Goal: Task Accomplishment & Management: Complete application form

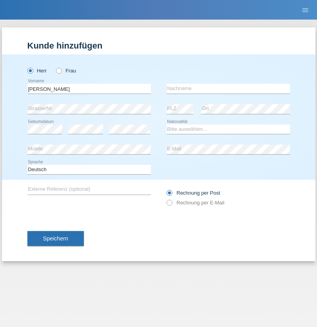
type input "[PERSON_NAME]"
click at [228, 89] on input "text" at bounding box center [228, 89] width 123 height 10
type input "SANTOS"
select select "PT"
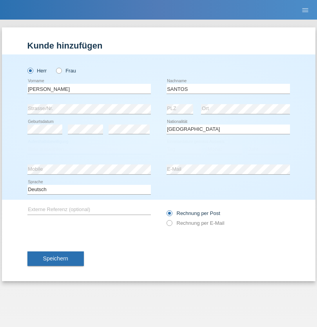
select select "C"
select select "26"
select select "12"
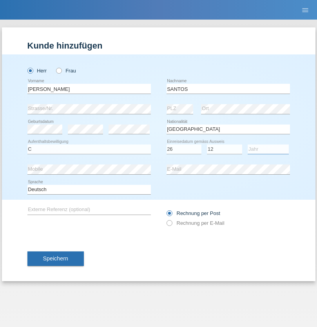
select select "2013"
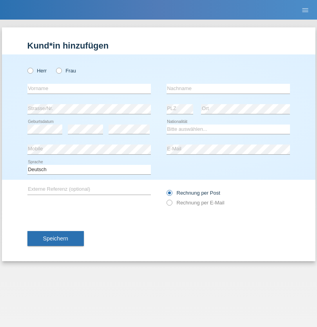
radio input "true"
click at [89, 89] on input "text" at bounding box center [88, 89] width 123 height 10
type input "Jörg"
click at [228, 89] on input "text" at bounding box center [228, 89] width 123 height 10
type input "Traksel"
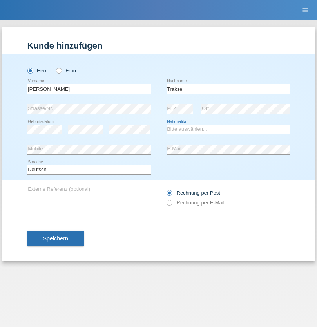
select select "DE"
select select "C"
select select "01"
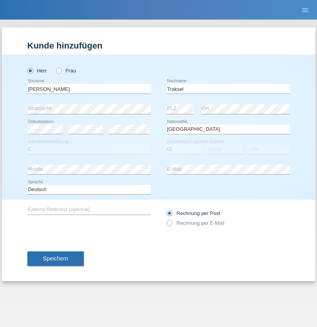
select select "07"
select select "2008"
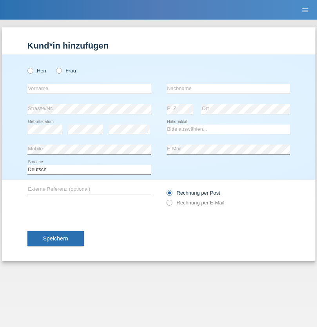
radio input "true"
click at [89, 89] on input "text" at bounding box center [88, 89] width 123 height 10
type input "Fabrice"
click at [228, 89] on input "text" at bounding box center [228, 89] width 123 height 10
type input "Rohner"
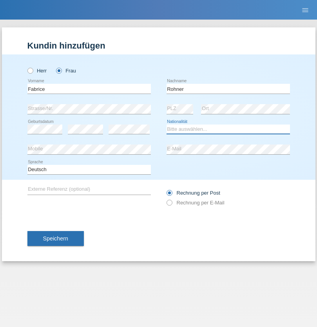
select select "CH"
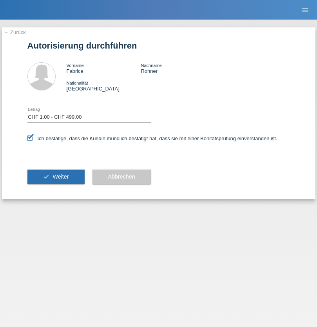
select select "1"
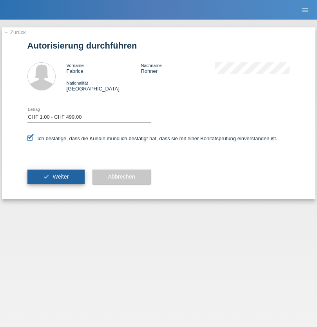
click at [56, 177] on span "Weiter" at bounding box center [61, 177] width 16 height 6
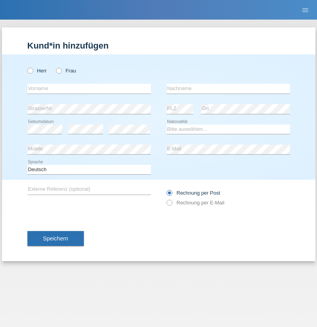
radio input "true"
click at [89, 89] on input "text" at bounding box center [88, 89] width 123 height 10
type input "Makfire"
click at [228, 89] on input "text" at bounding box center [228, 89] width 123 height 10
type input "Jusufi"
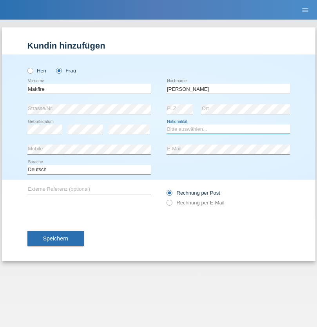
select select "RS"
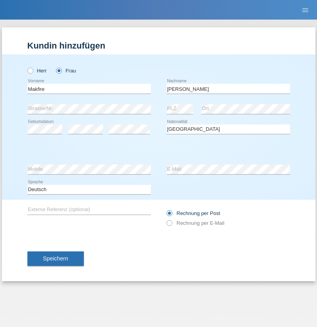
select select "C"
select select "19"
select select "05"
select select "2019"
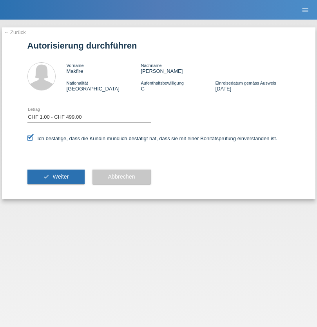
select select "1"
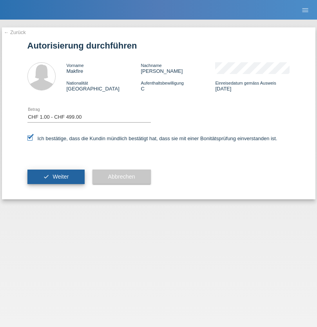
click at [56, 177] on span "Weiter" at bounding box center [61, 177] width 16 height 6
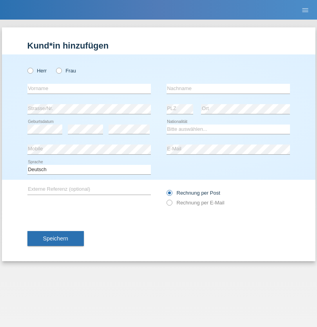
radio input "true"
click at [89, 89] on input "text" at bounding box center [88, 89] width 123 height 10
type input "Sandro"
click at [228, 89] on input "text" at bounding box center [228, 89] width 123 height 10
type input "Patera"
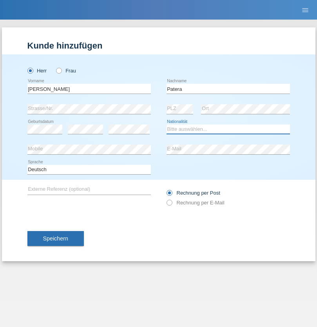
select select "CH"
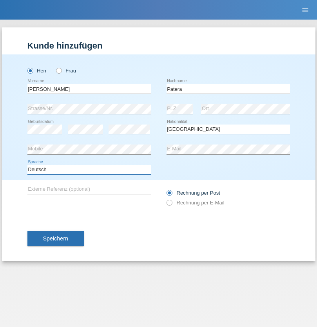
select select "en"
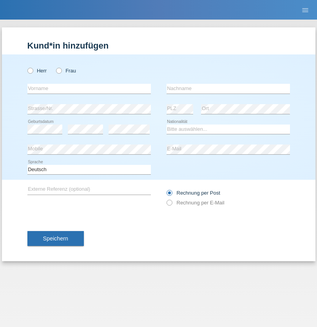
radio input "true"
click at [89, 89] on input "text" at bounding box center [88, 89] width 123 height 10
type input "Asia"
click at [228, 89] on input "text" at bounding box center [228, 89] width 123 height 10
type input "Riva"
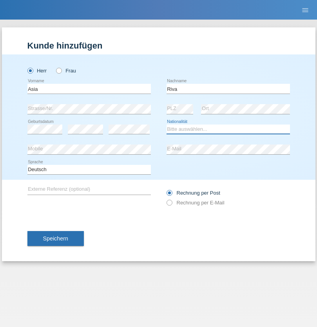
select select "IT"
select select "C"
select select "01"
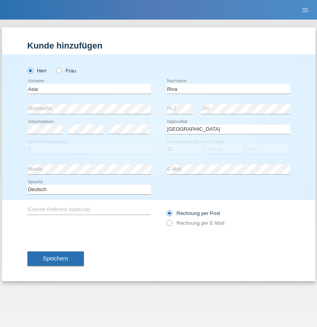
select select "06"
select select "2021"
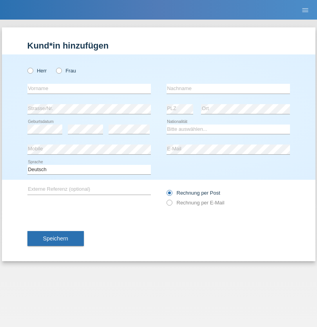
radio input "true"
click at [89, 89] on input "text" at bounding box center [88, 89] width 123 height 10
type input "Firas"
click at [228, 89] on input "text" at bounding box center [228, 89] width 123 height 10
type input "Khalil"
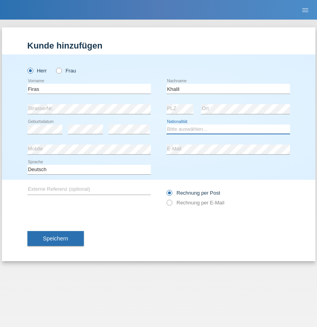
select select "IT"
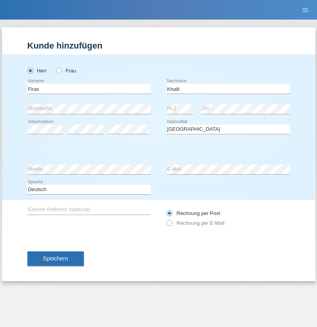
select select "C"
select select "01"
select select "03"
select select "2021"
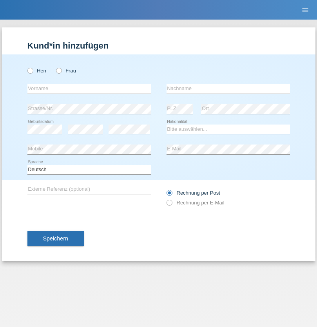
radio input "true"
click at [89, 89] on input "text" at bounding box center [88, 89] width 123 height 10
type input "Diego"
click at [228, 89] on input "text" at bounding box center [228, 89] width 123 height 10
type input "Patera"
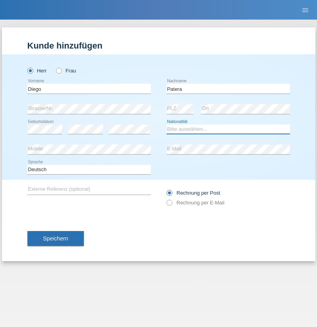
select select "CH"
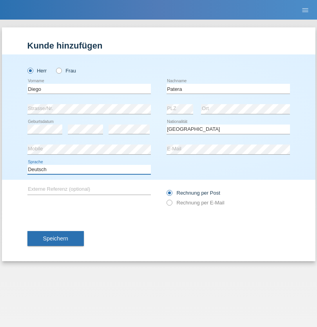
select select "en"
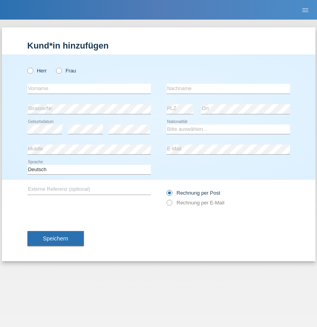
radio input "true"
click at [89, 89] on input "text" at bounding box center [88, 89] width 123 height 10
type input "Ketty"
click at [228, 89] on input "text" at bounding box center [228, 89] width 123 height 10
type input "Kalupnath"
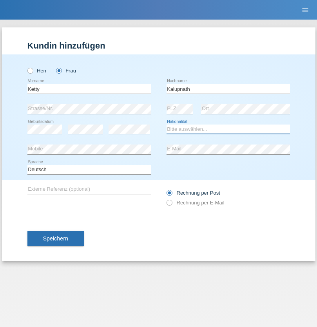
select select "CH"
radio input "true"
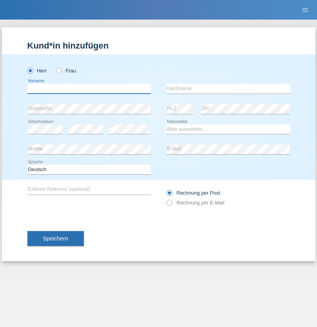
click at [89, 89] on input "text" at bounding box center [88, 89] width 123 height 10
type input "Franco"
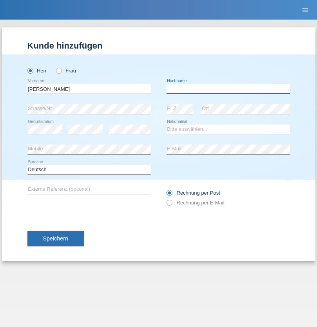
click at [228, 89] on input "text" at bounding box center [228, 89] width 123 height 10
type input "Mucha"
select select "CH"
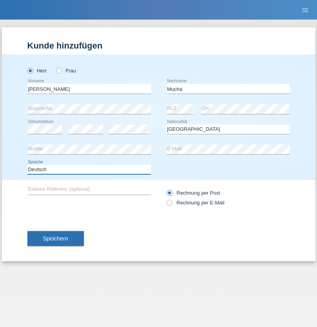
select select "en"
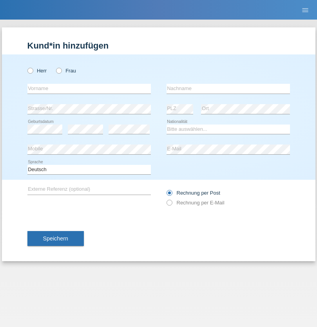
radio input "true"
click at [89, 89] on input "text" at bounding box center [88, 89] width 123 height 10
type input "Franziska"
click at [228, 89] on input "text" at bounding box center [228, 89] width 123 height 10
type input "Starke"
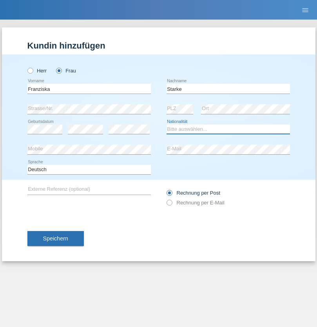
select select "DE"
select select "C"
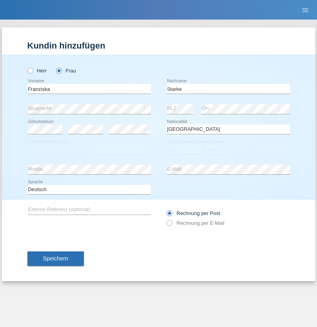
select select "01"
select select "03"
select select "1985"
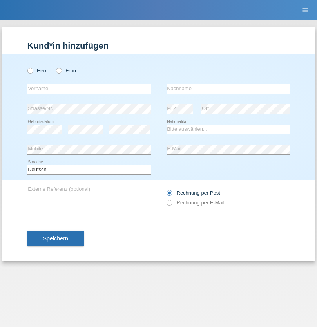
radio input "true"
click at [89, 89] on input "text" at bounding box center [88, 89] width 123 height 10
type input "Vedrana"
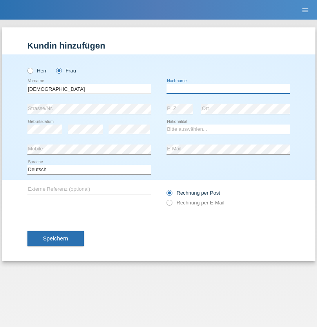
click at [228, 89] on input "text" at bounding box center [228, 89] width 123 height 10
type input "Cimbaljević"
select select "HR"
select select "C"
select select "13"
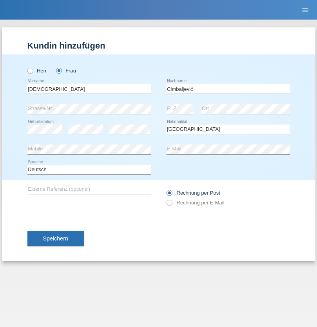
select select "08"
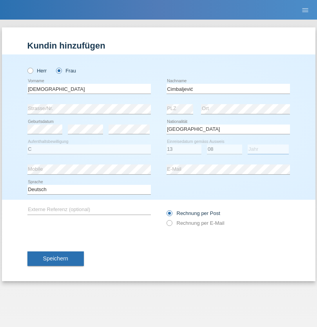
select select "2021"
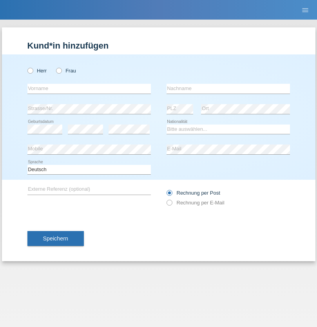
radio input "true"
click at [89, 89] on input "text" at bounding box center [88, 89] width 123 height 10
type input "Batsche"
click at [228, 89] on input "text" at bounding box center [228, 89] width 123 height 10
type input "Arifoska"
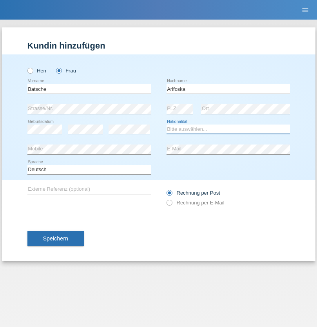
select select "CH"
radio input "true"
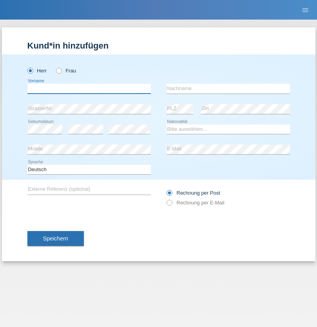
click at [89, 89] on input "text" at bounding box center [88, 89] width 123 height 10
type input "Emre"
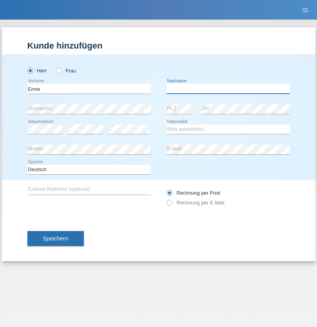
click at [228, 89] on input "text" at bounding box center [228, 89] width 123 height 10
type input "Uzun"
select select "CH"
